Goal: Transaction & Acquisition: Purchase product/service

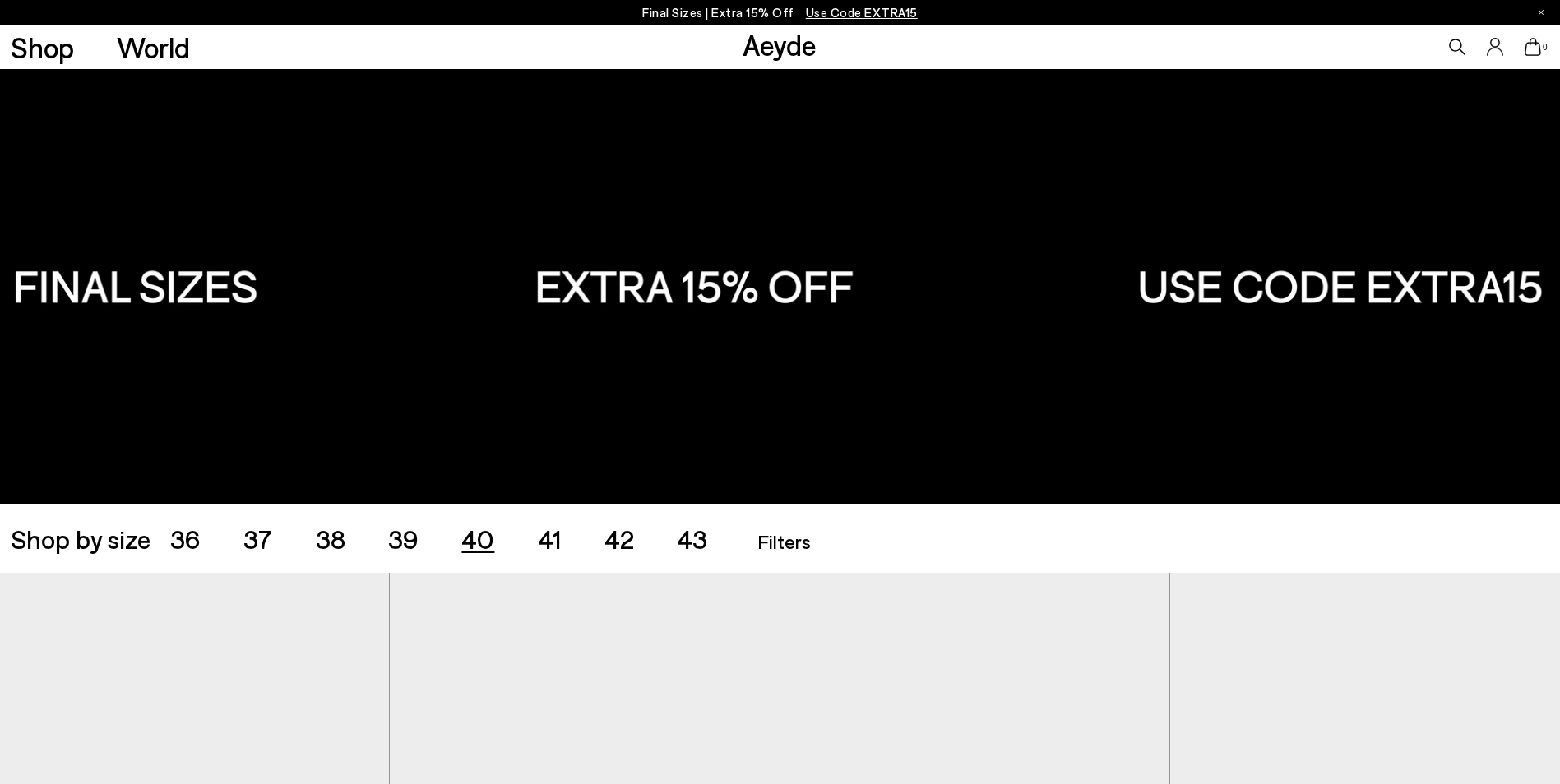
click at [476, 541] on span "40" at bounding box center [477, 538] width 32 height 32
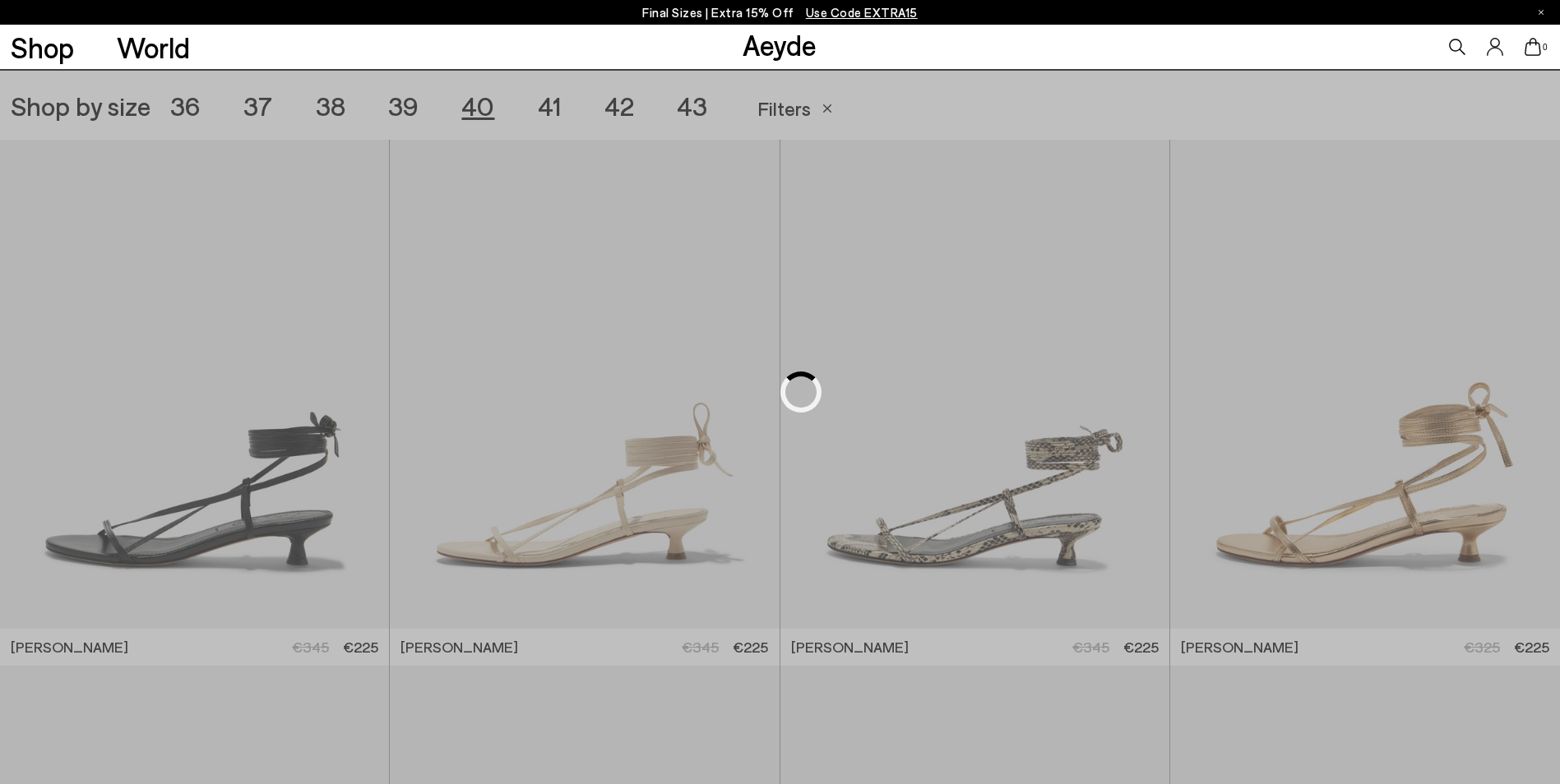
scroll to position [435, 0]
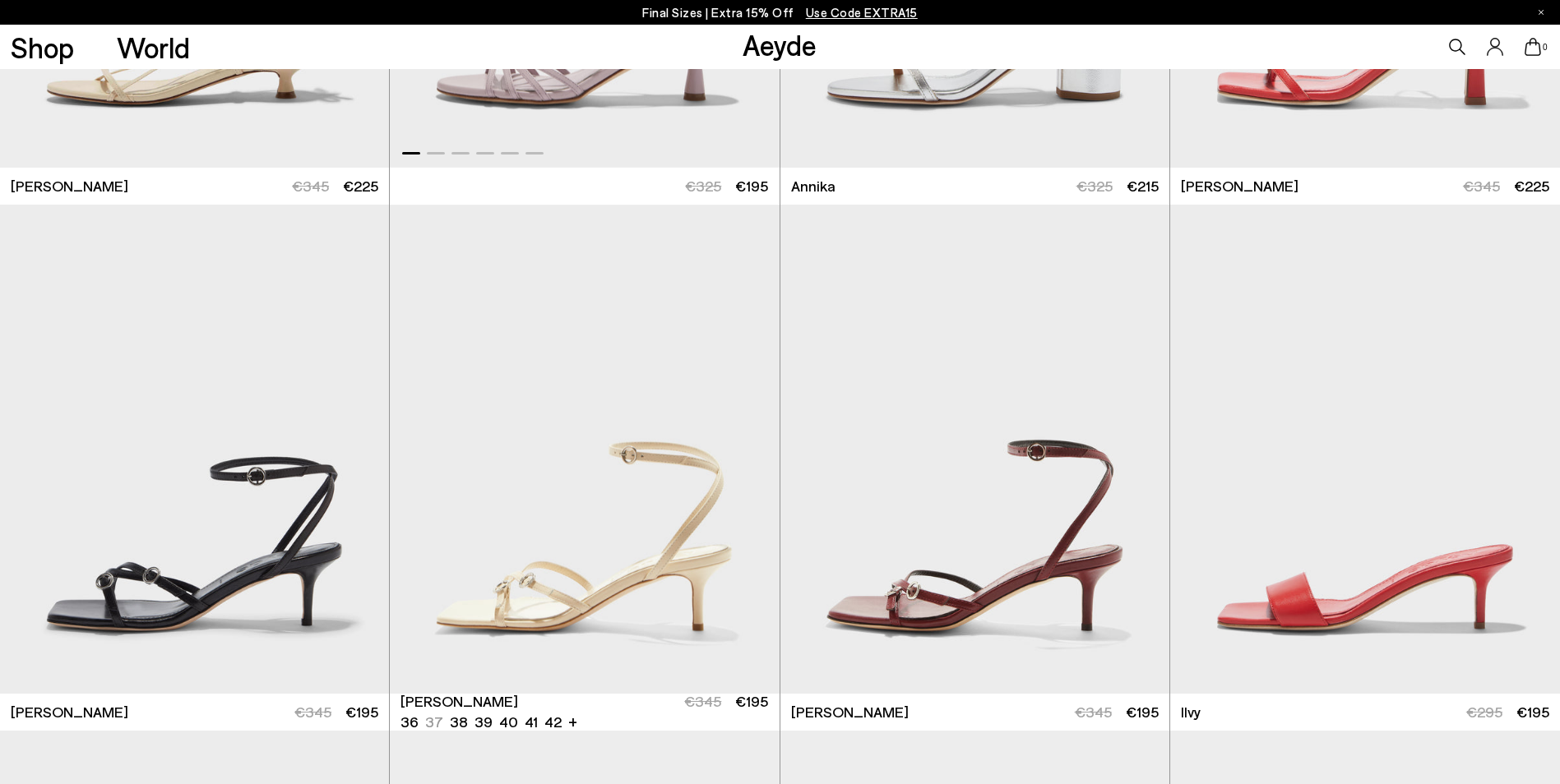
scroll to position [928, 0]
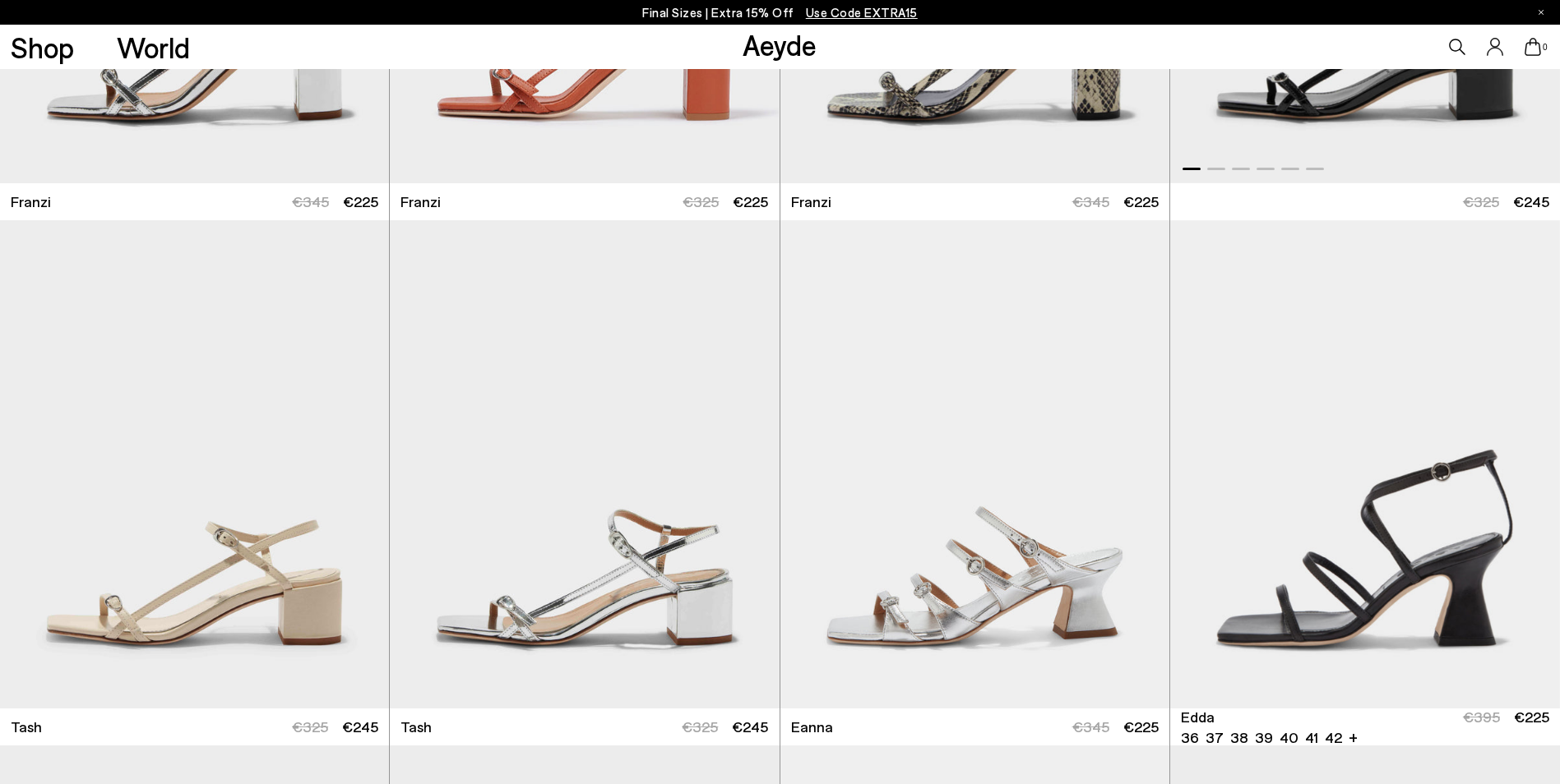
scroll to position [2983, 0]
click at [530, 725] on li "40" at bounding box center [533, 725] width 19 height 20
click at [526, 721] on li "40" at bounding box center [533, 725] width 19 height 20
click at [581, 624] on img "1 / 6" at bounding box center [583, 464] width 389 height 489
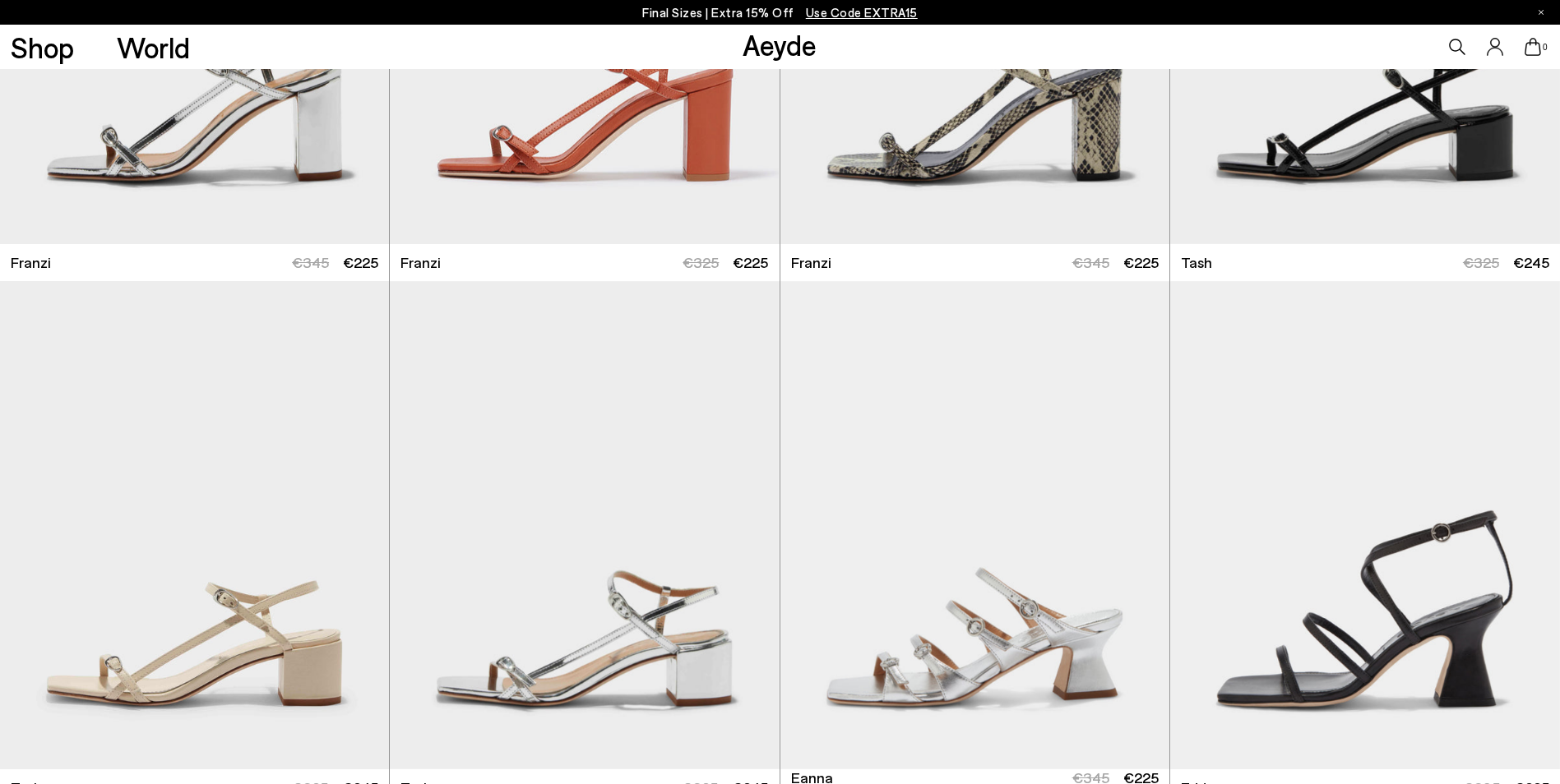
scroll to position [2900, 0]
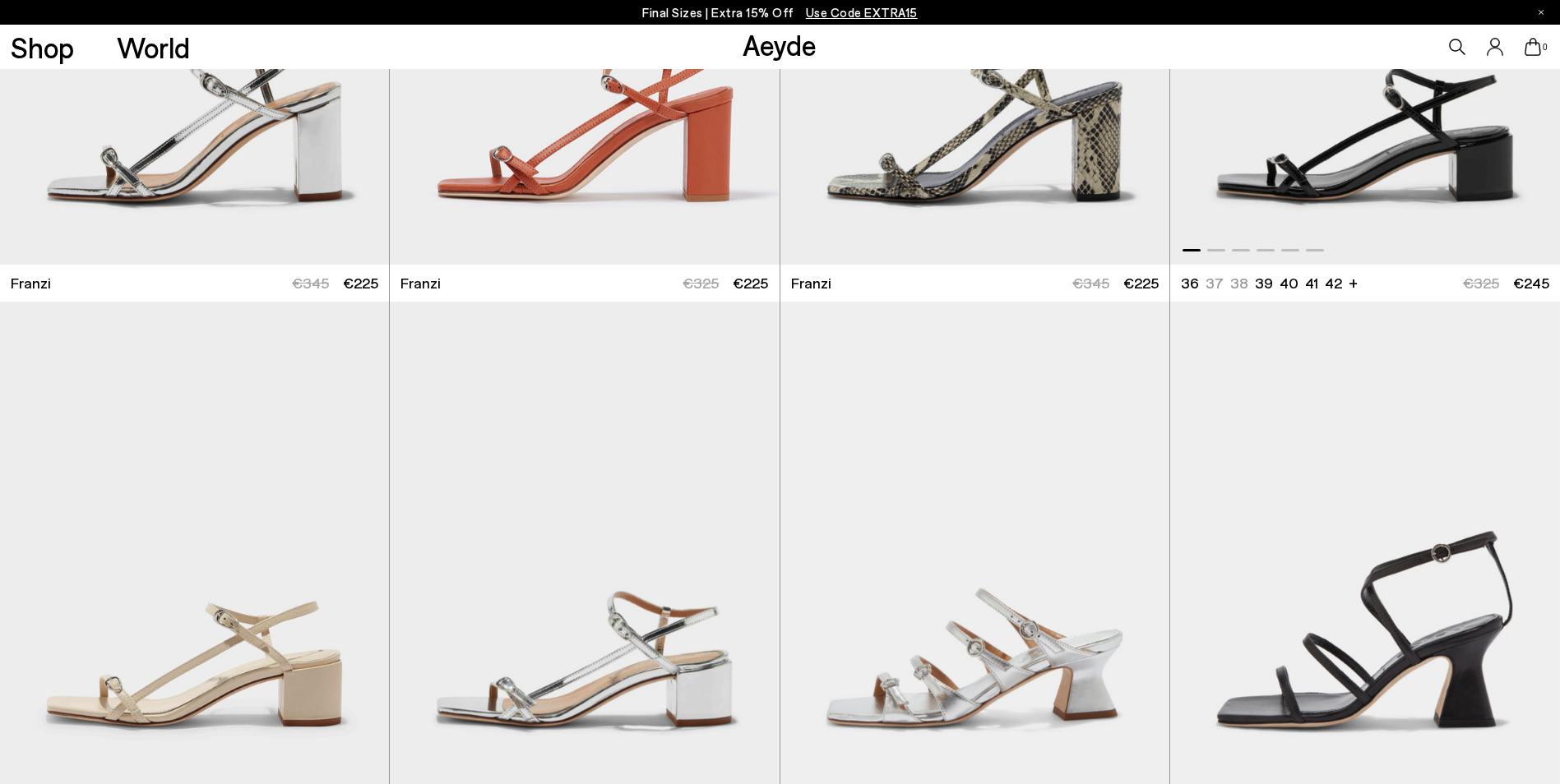
click at [1382, 159] on img "1 / 6" at bounding box center [1365, 20] width 390 height 489
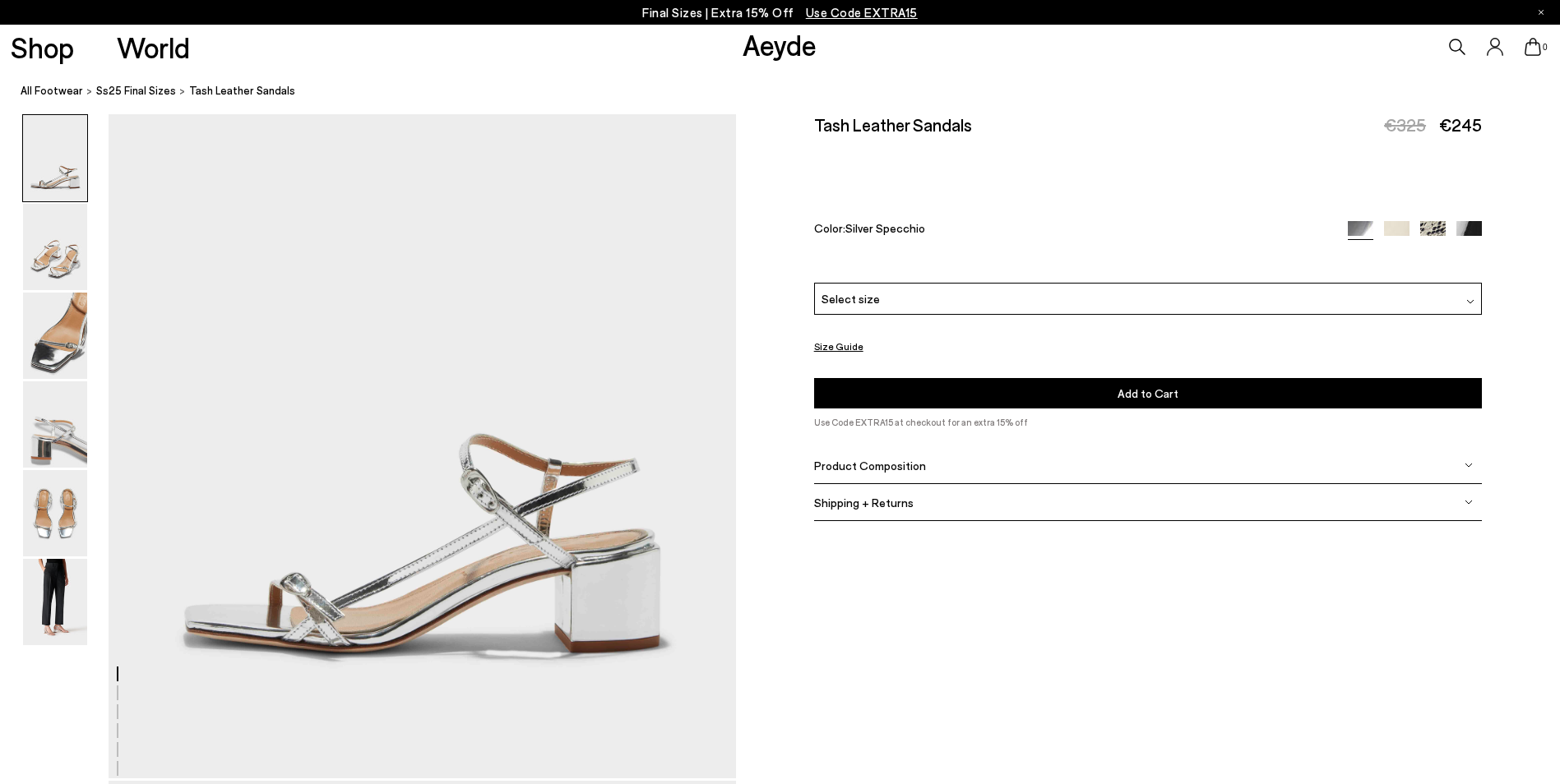
scroll to position [246, 0]
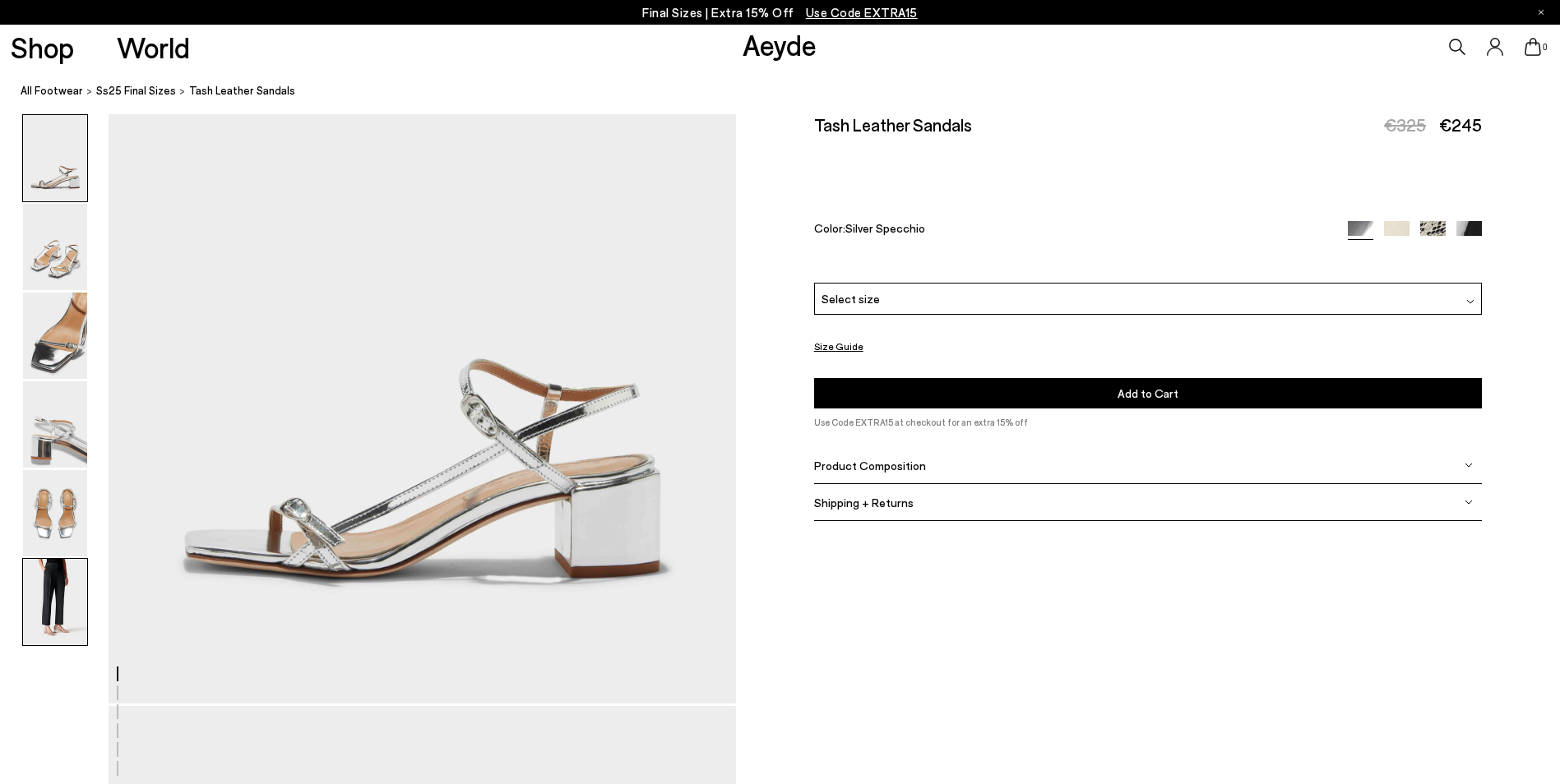
click at [50, 618] on img at bounding box center [54, 602] width 64 height 86
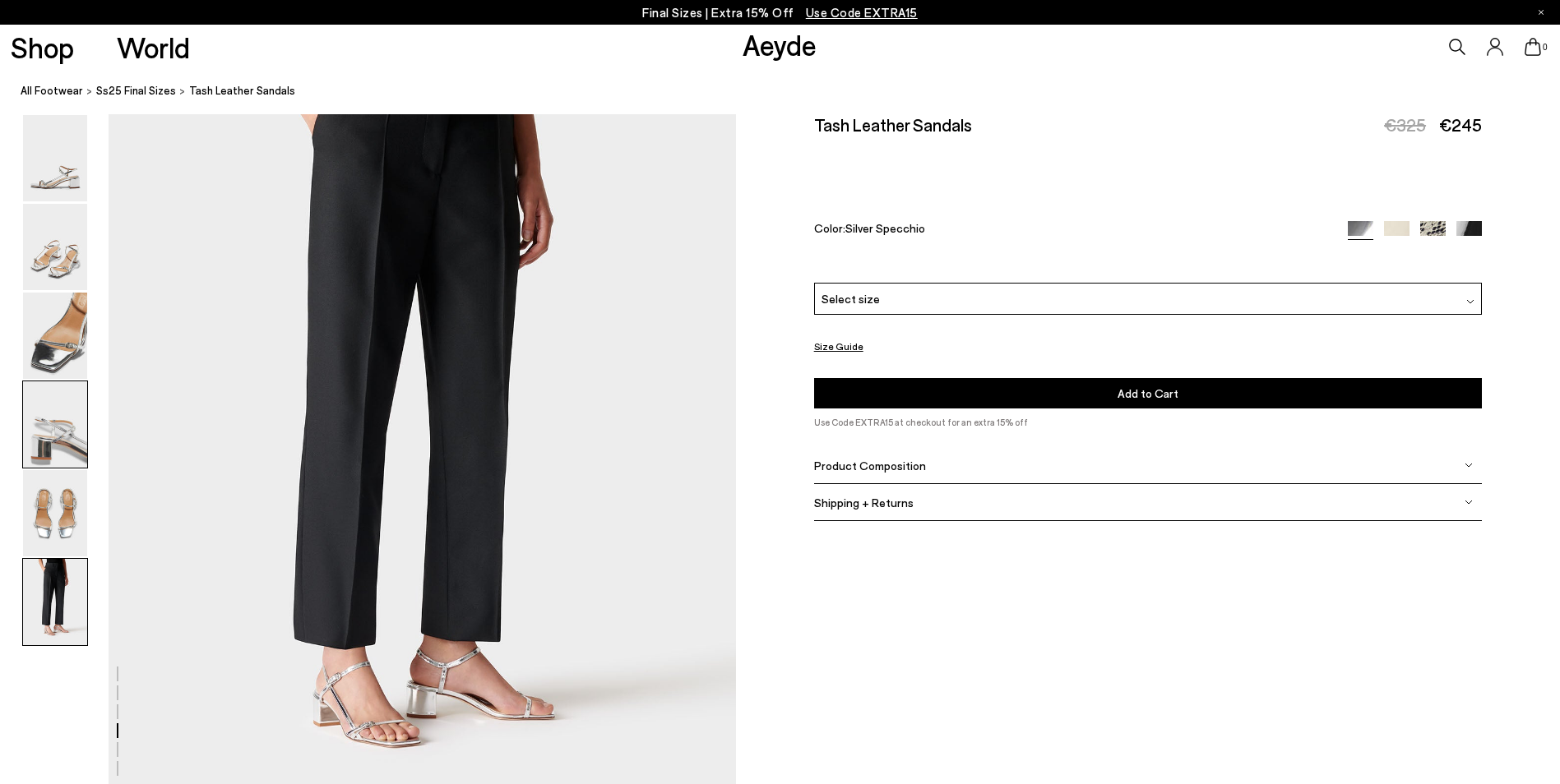
scroll to position [4306, 0]
click at [1428, 226] on img at bounding box center [1433, 233] width 25 height 25
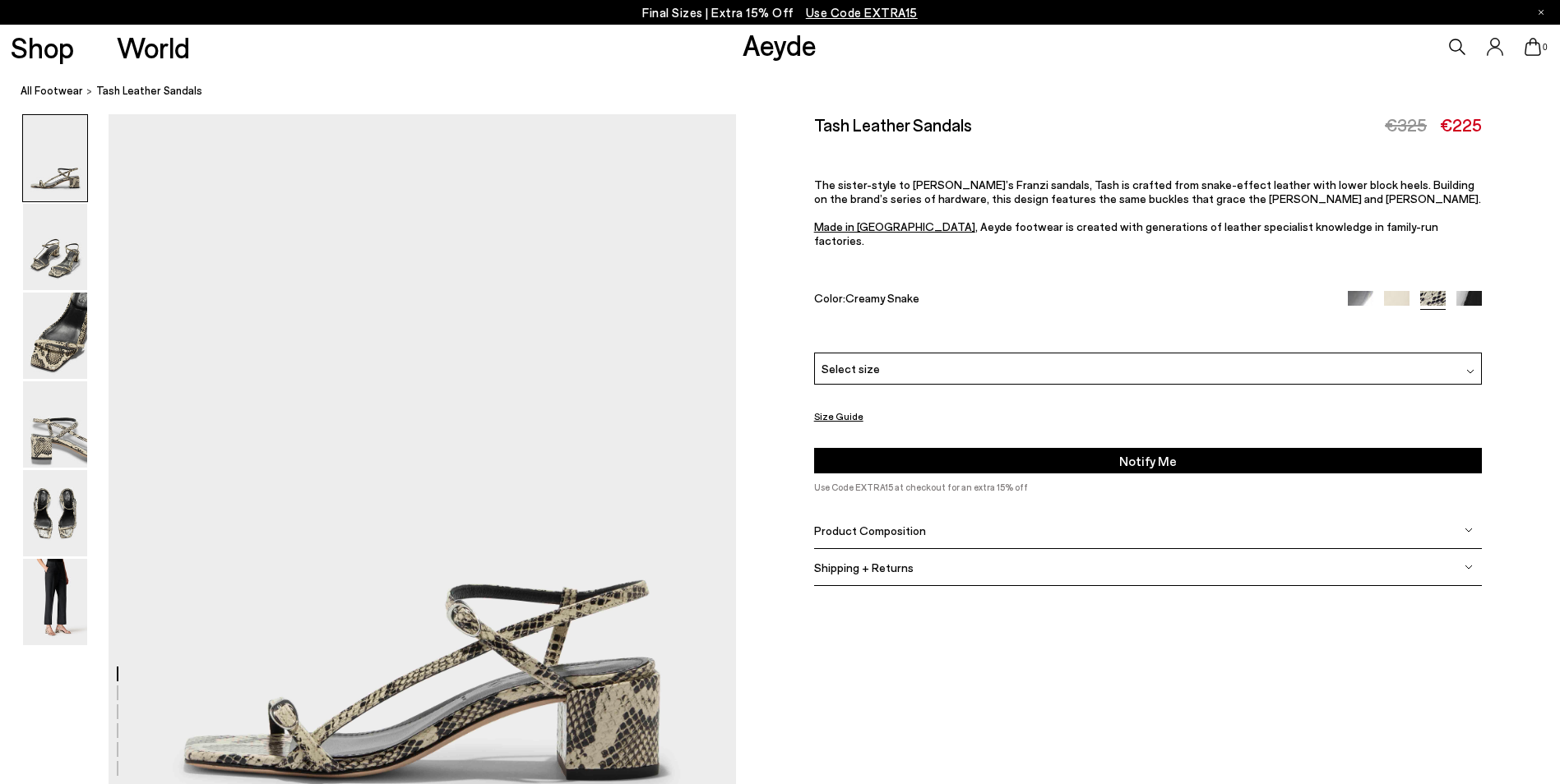
scroll to position [82, 0]
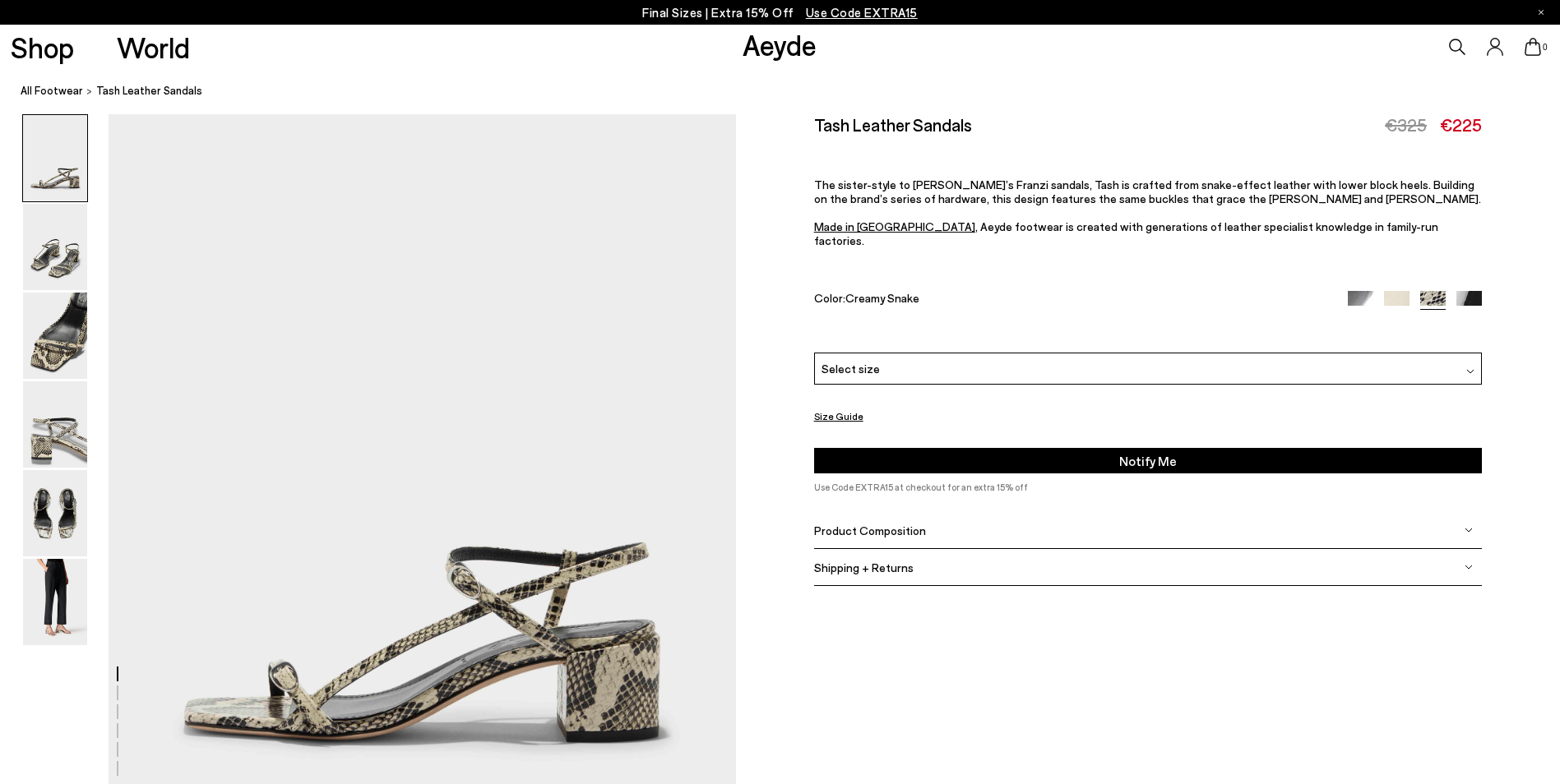
click at [1466, 367] on img at bounding box center [1470, 371] width 8 height 8
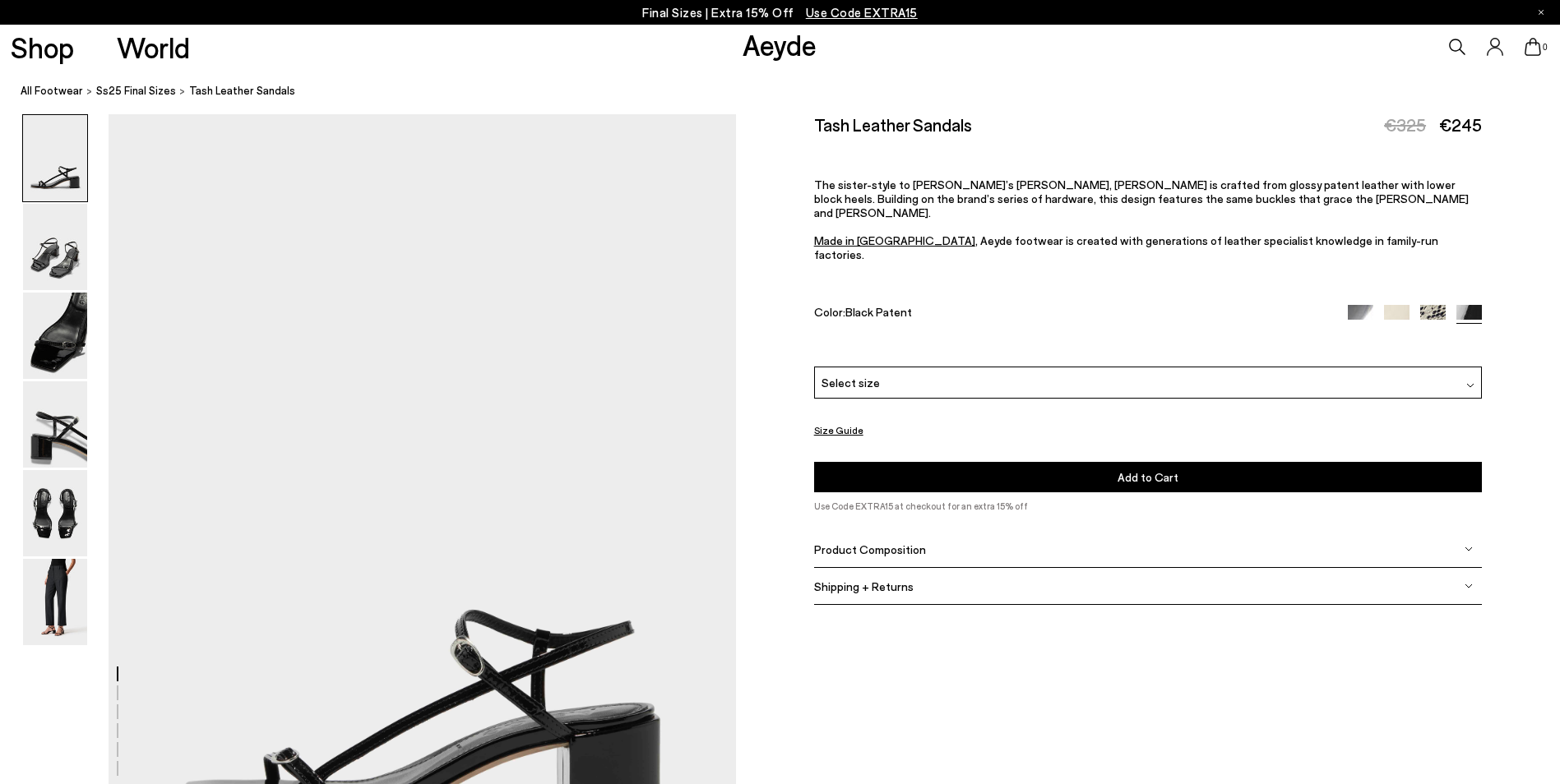
click at [1467, 381] on img at bounding box center [1470, 385] width 8 height 8
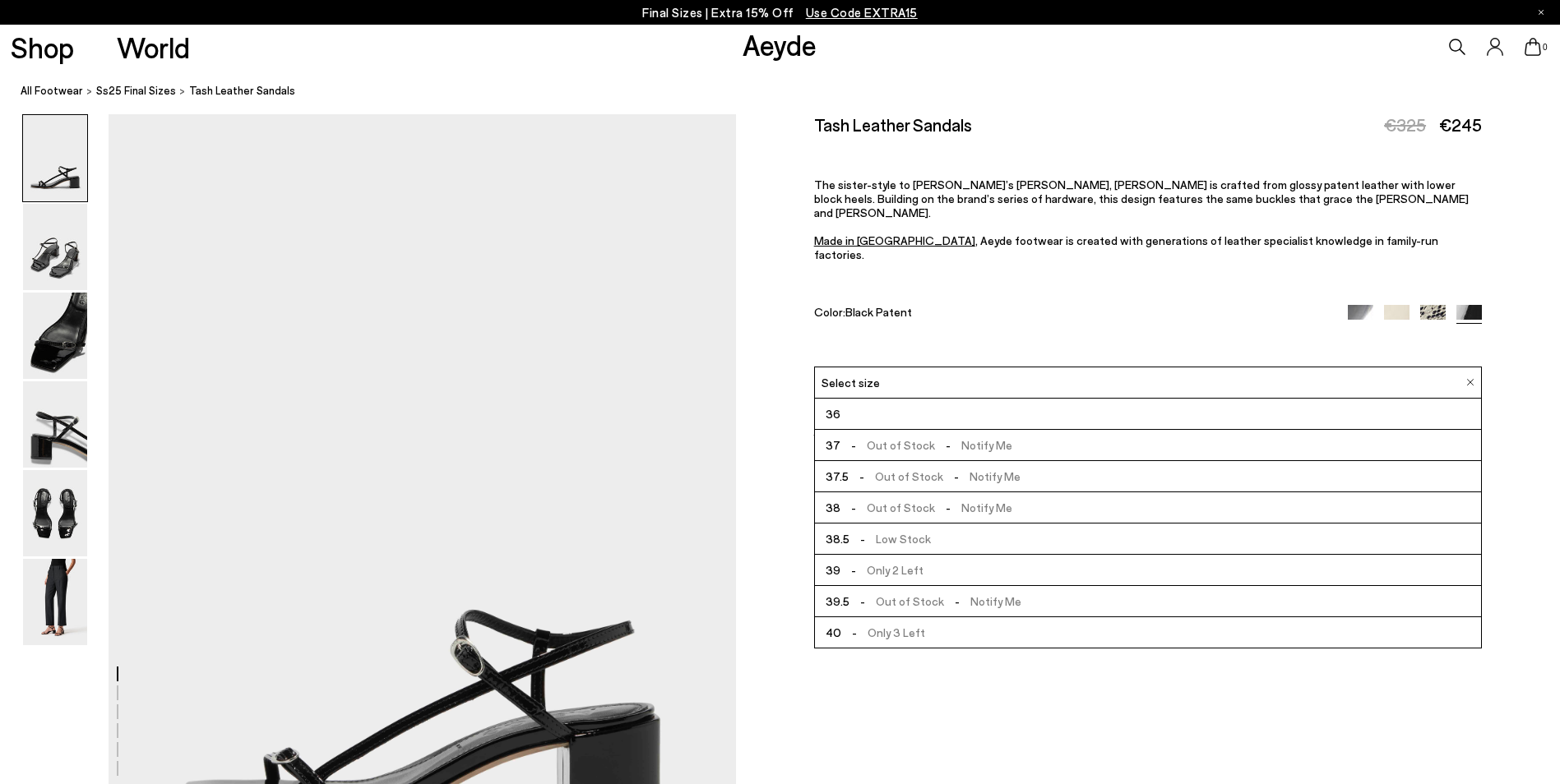
click at [876, 622] on span "- Only 3 Left" at bounding box center [884, 631] width 84 height 20
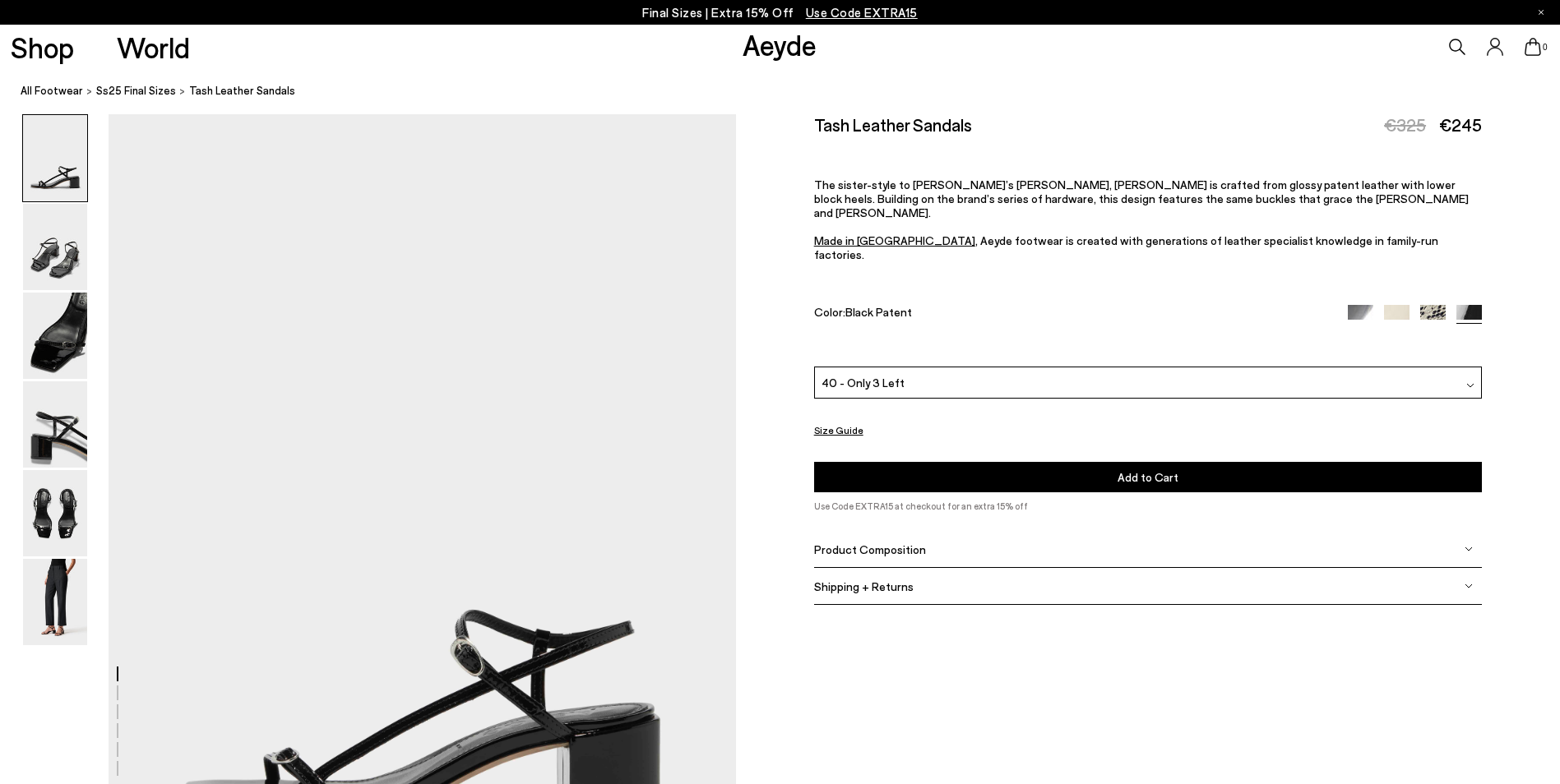
click at [1133, 470] on span "Add to Cart" at bounding box center [1148, 477] width 61 height 14
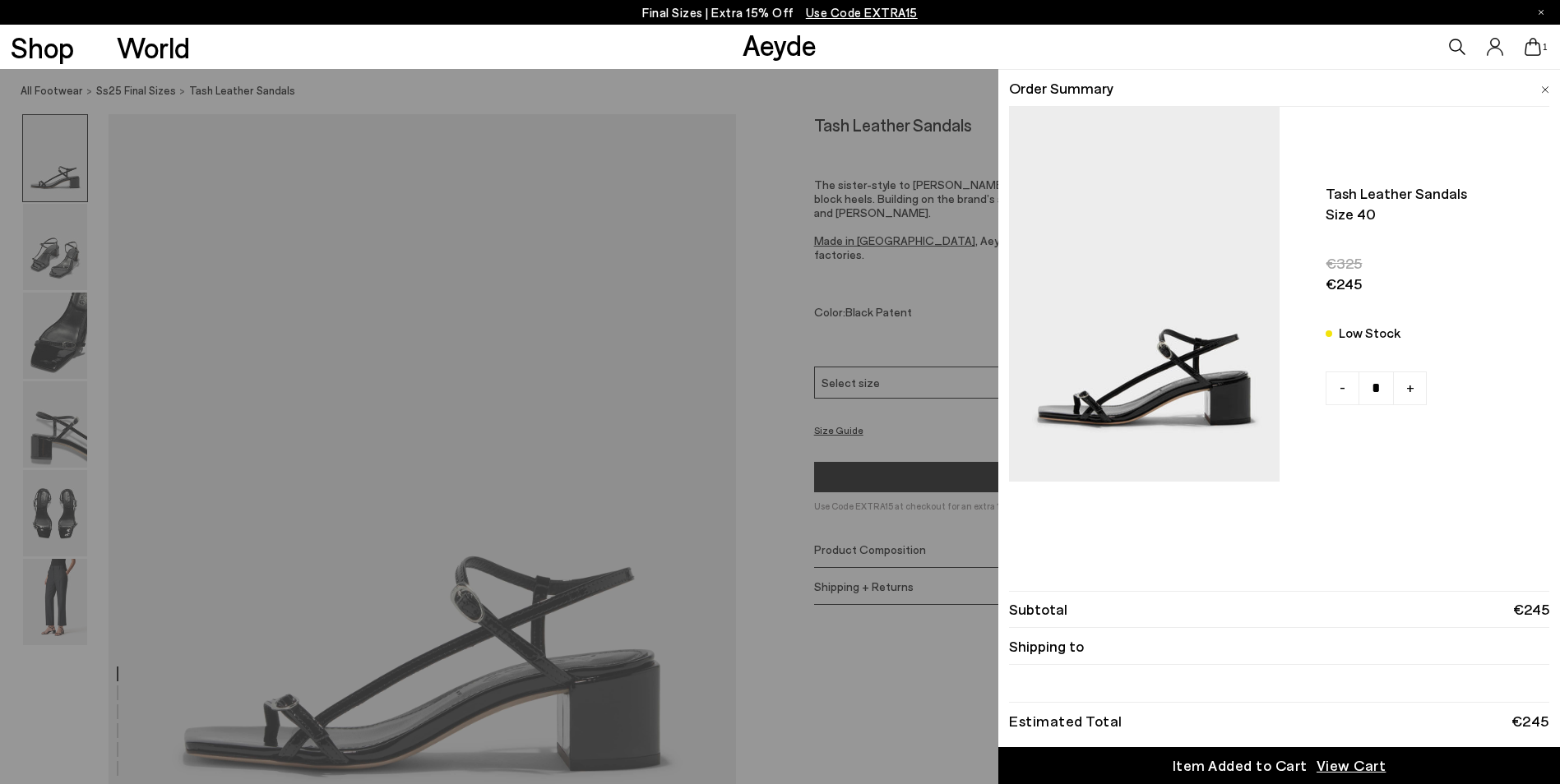
scroll to position [164, 0]
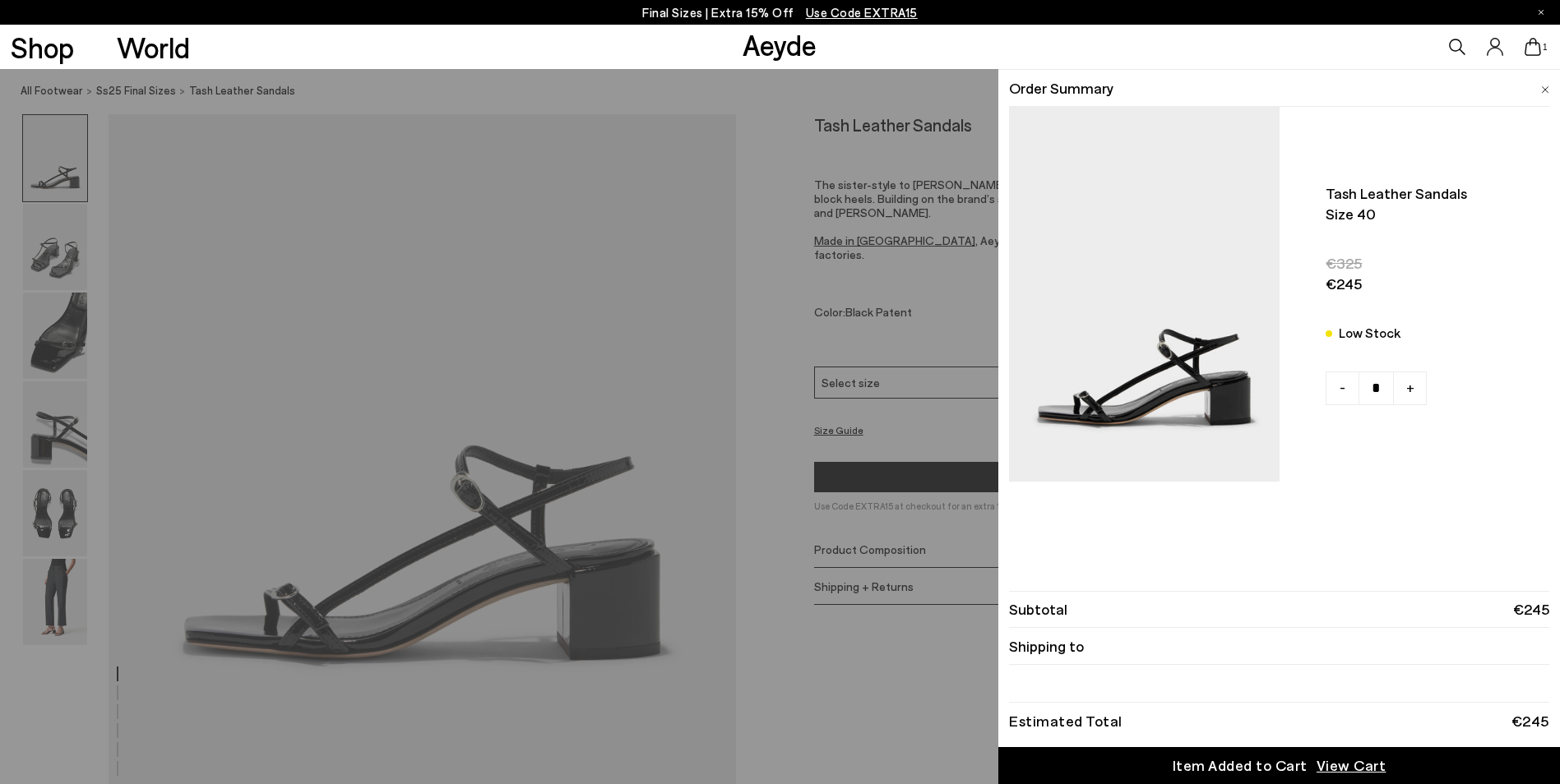
click at [1281, 766] on div "Item Added to Cart" at bounding box center [1240, 765] width 135 height 20
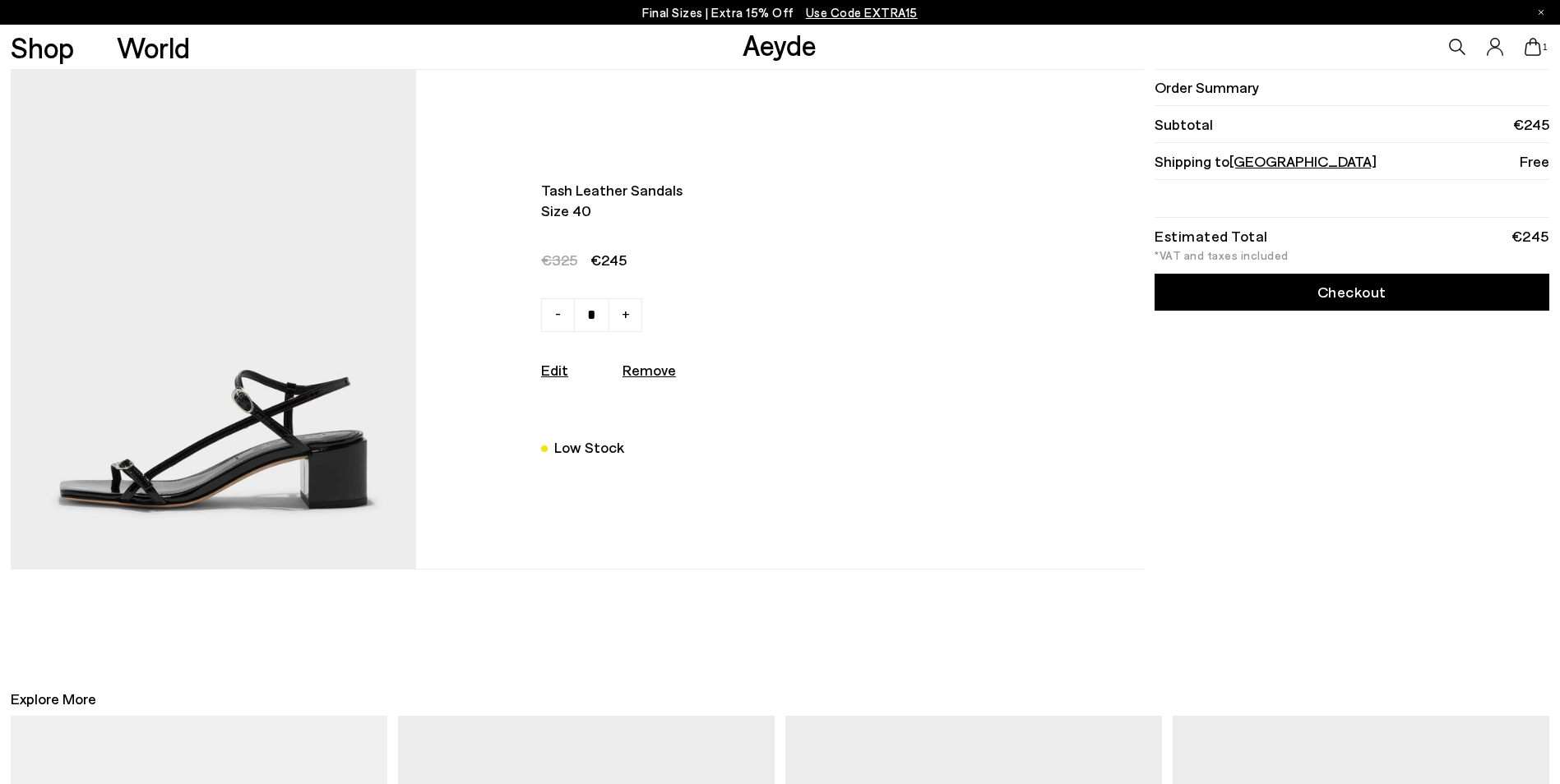
click at [1272, 290] on link "Checkout" at bounding box center [1352, 292] width 395 height 37
